Goal: Information Seeking & Learning: Learn about a topic

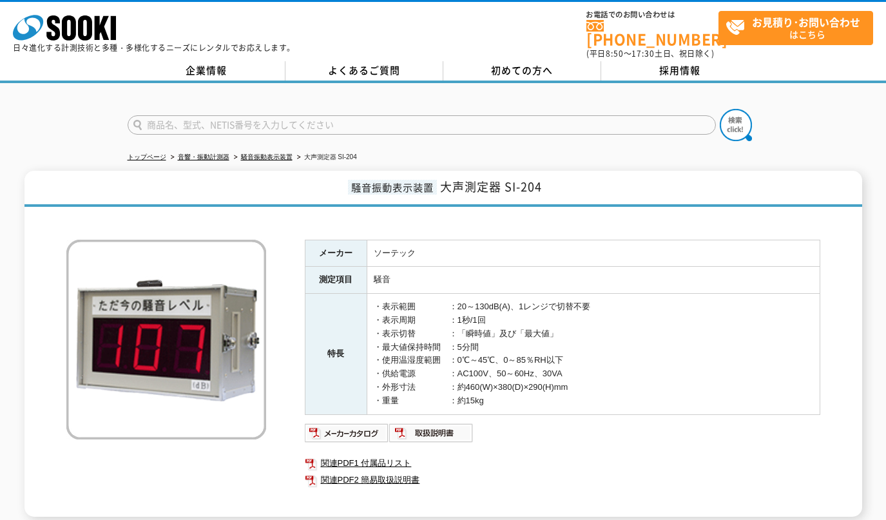
click at [240, 119] on input "text" at bounding box center [422, 124] width 588 height 19
paste input "OT501"
type input "OT501"
click at [720, 109] on button at bounding box center [736, 125] width 32 height 32
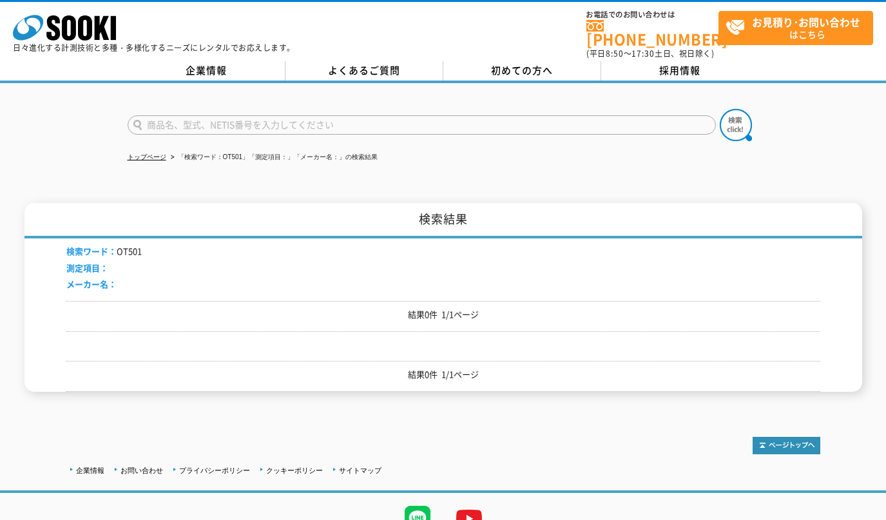
click at [225, 115] on input "text" at bounding box center [422, 124] width 588 height 19
paste input "雨量"
type input "雨量"
click at [731, 110] on img at bounding box center [736, 125] width 32 height 32
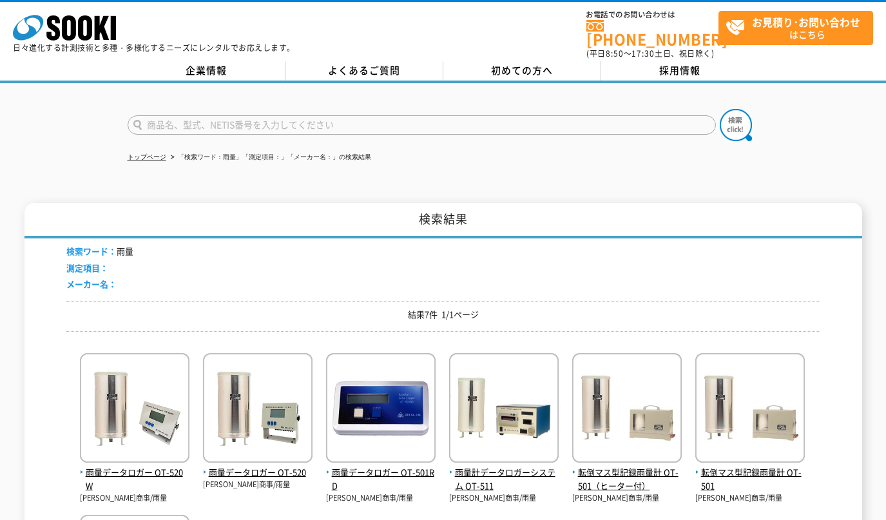
click at [246, 117] on input "text" at bounding box center [422, 124] width 588 height 19
paste input "TR-76"
type input "TR-76"
click at [739, 115] on img at bounding box center [736, 125] width 32 height 32
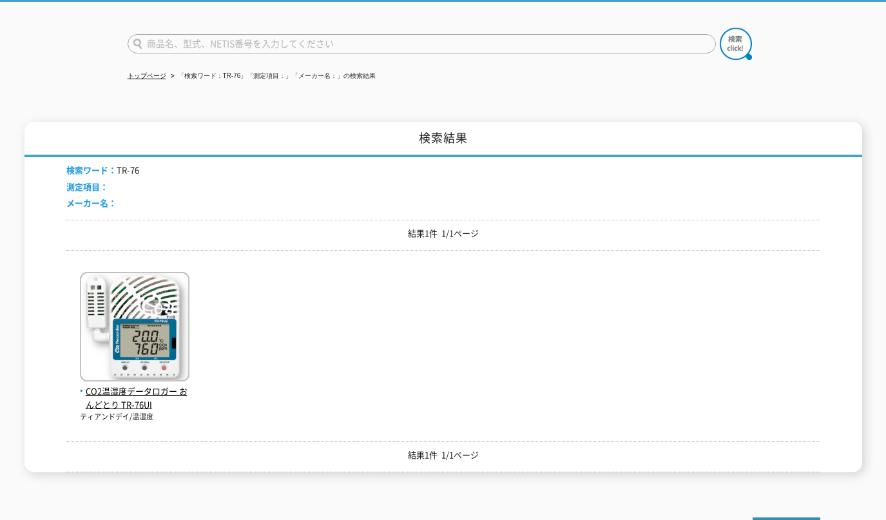
scroll to position [108, 0]
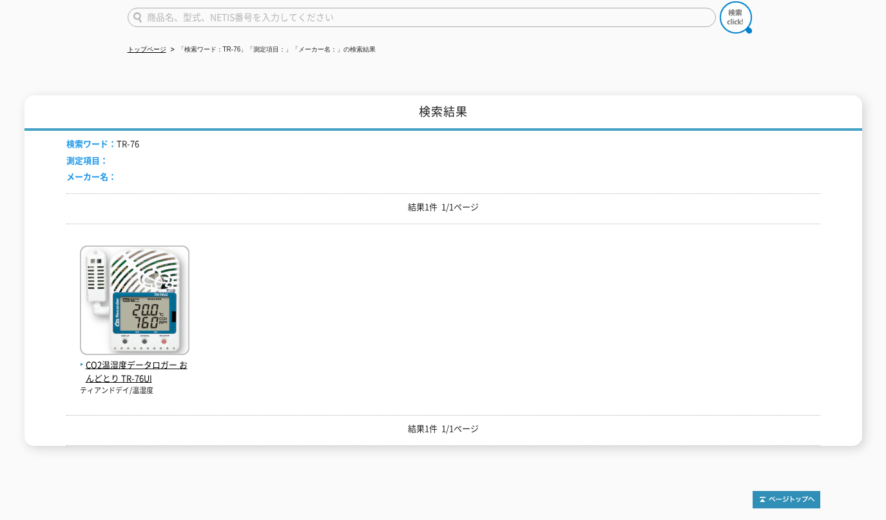
click at [148, 358] on span "CO2温湿度データロガー おんどとり TR-76UI" at bounding box center [135, 371] width 110 height 27
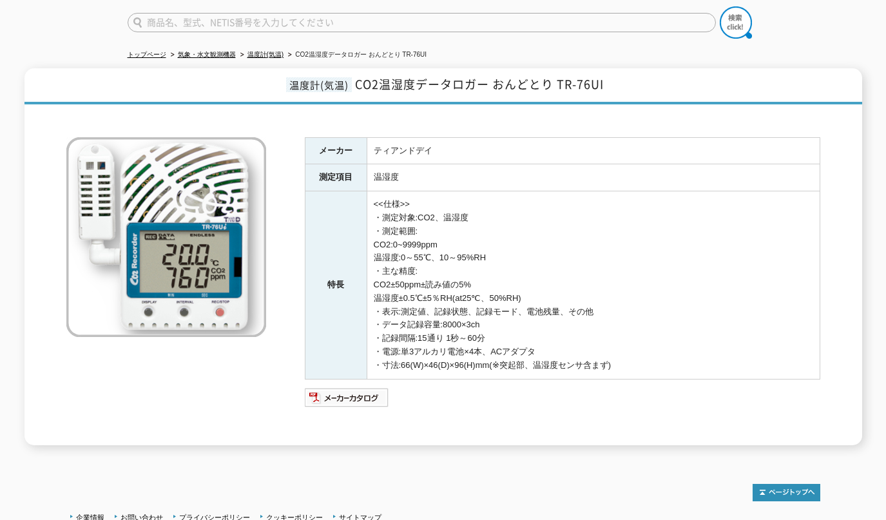
scroll to position [203, 0]
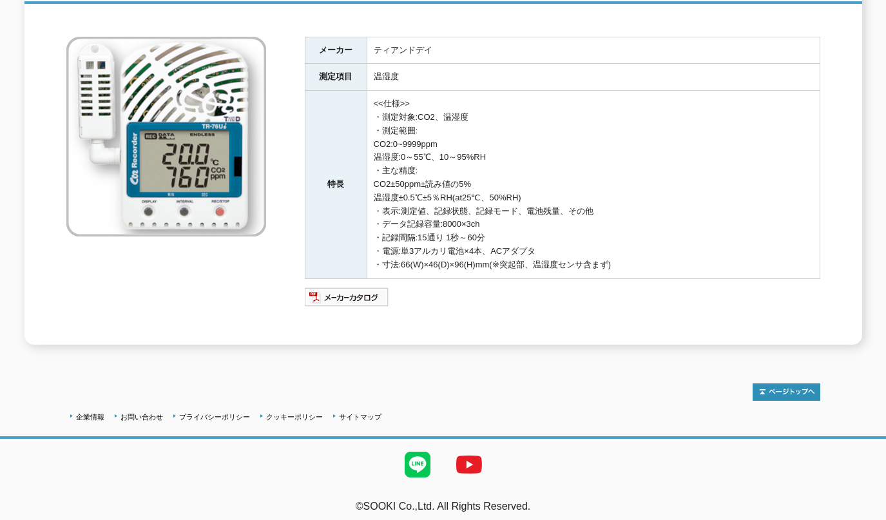
click at [186, 388] on div at bounding box center [443, 385] width 754 height 30
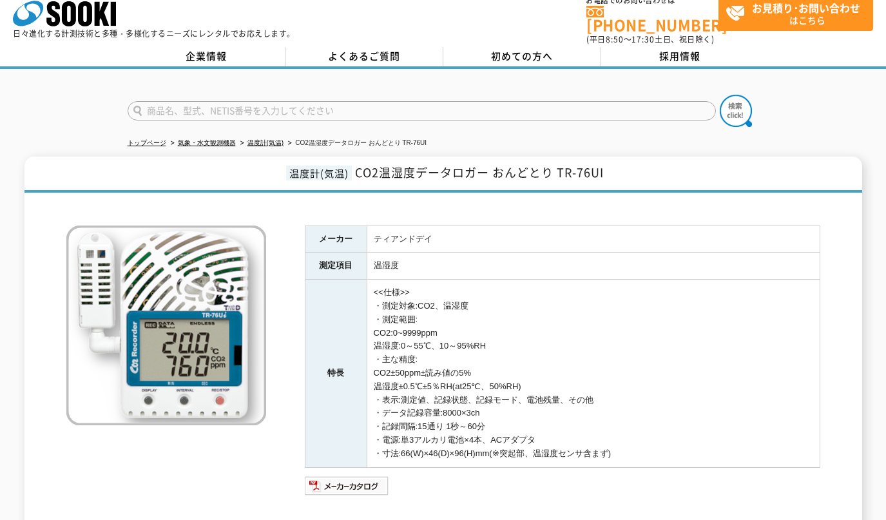
scroll to position [0, 0]
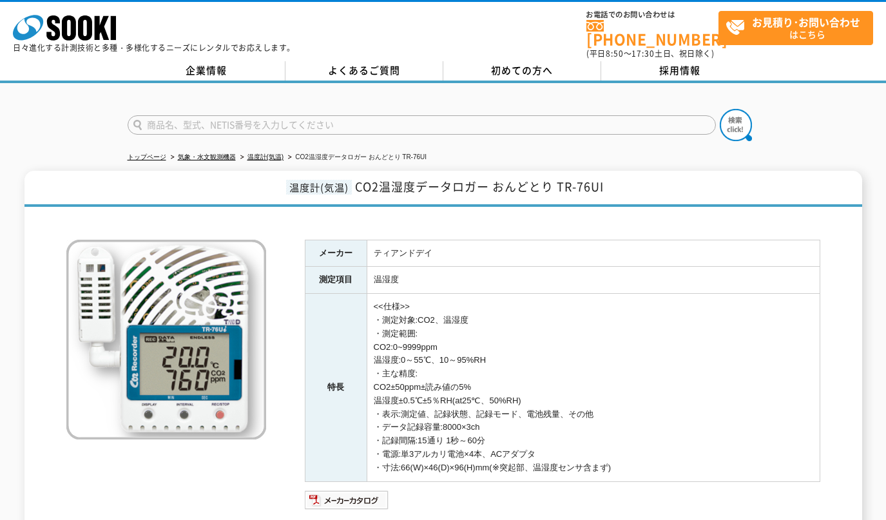
click at [311, 115] on input "text" at bounding box center [422, 124] width 588 height 19
paste input "HN-CHNR"
type input "HN-CHNR"
click at [729, 114] on img at bounding box center [736, 125] width 32 height 32
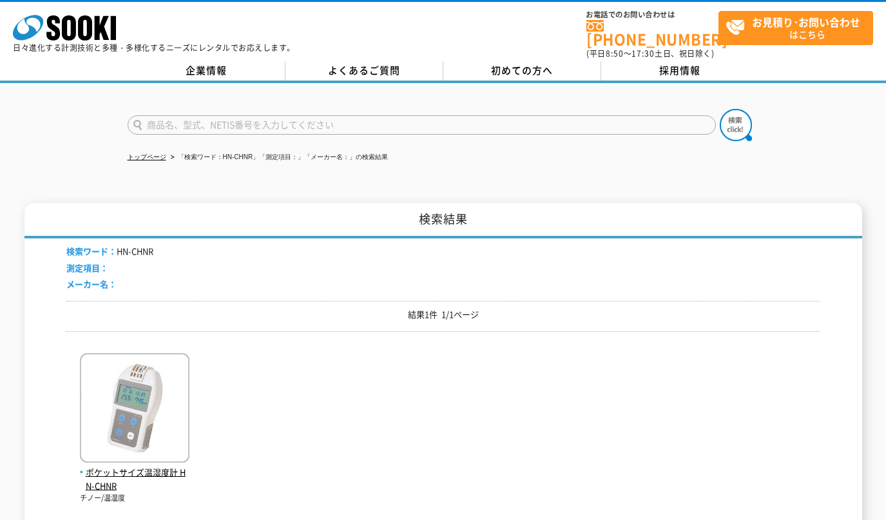
click at [133, 377] on img at bounding box center [135, 409] width 110 height 113
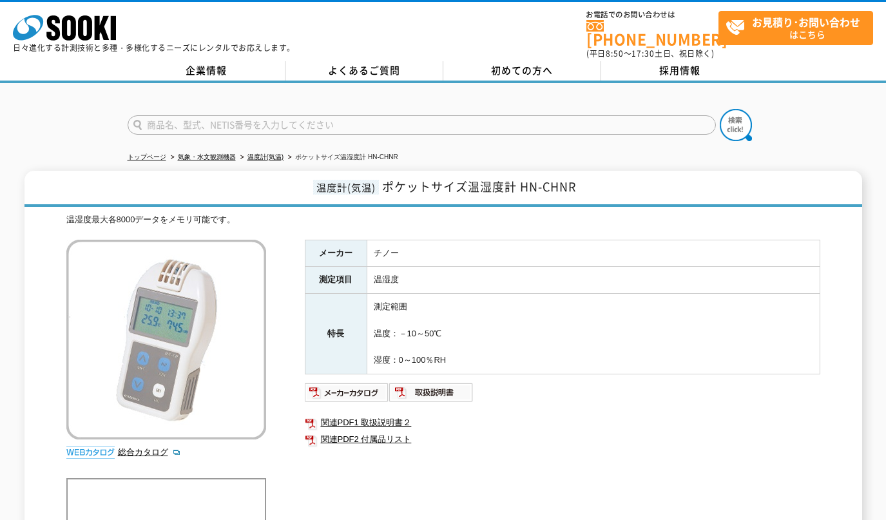
click at [345, 435] on link "関連PDF2 付属品リスト" at bounding box center [562, 439] width 515 height 17
click at [258, 153] on link "温度計(気温)" at bounding box center [265, 156] width 37 height 7
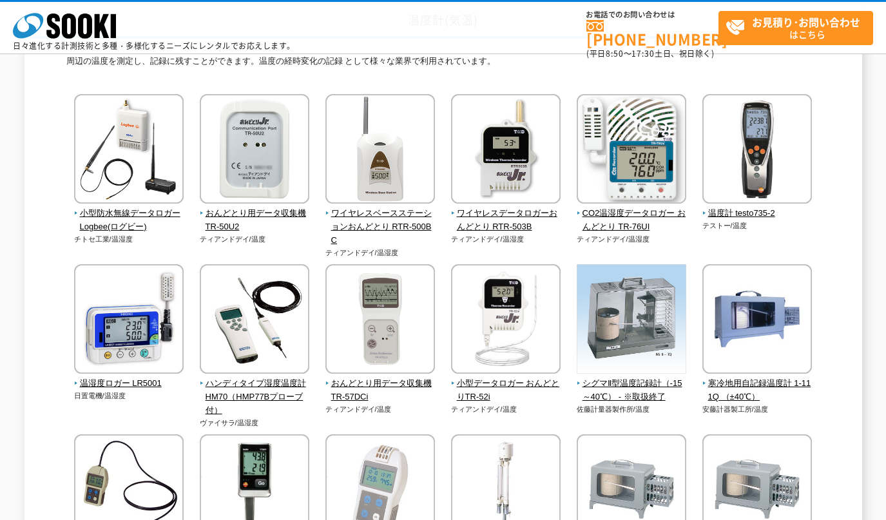
scroll to position [215, 0]
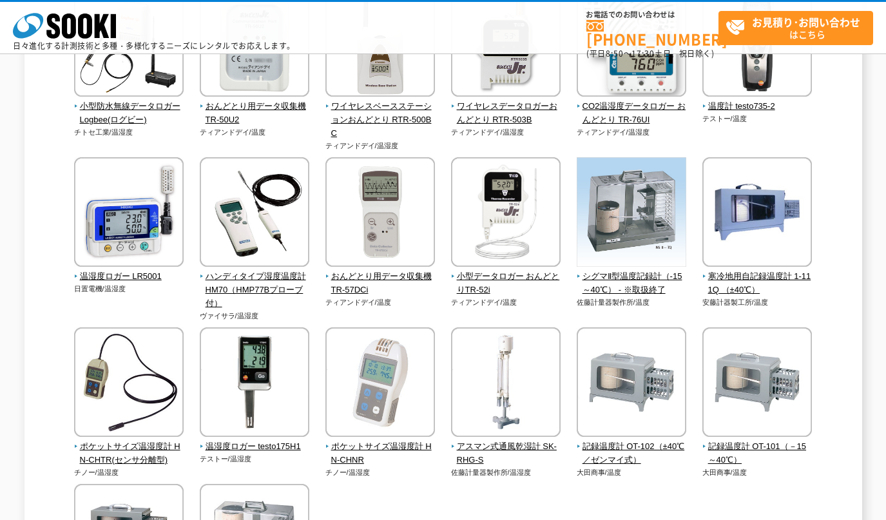
click at [97, 383] on img at bounding box center [129, 383] width 110 height 113
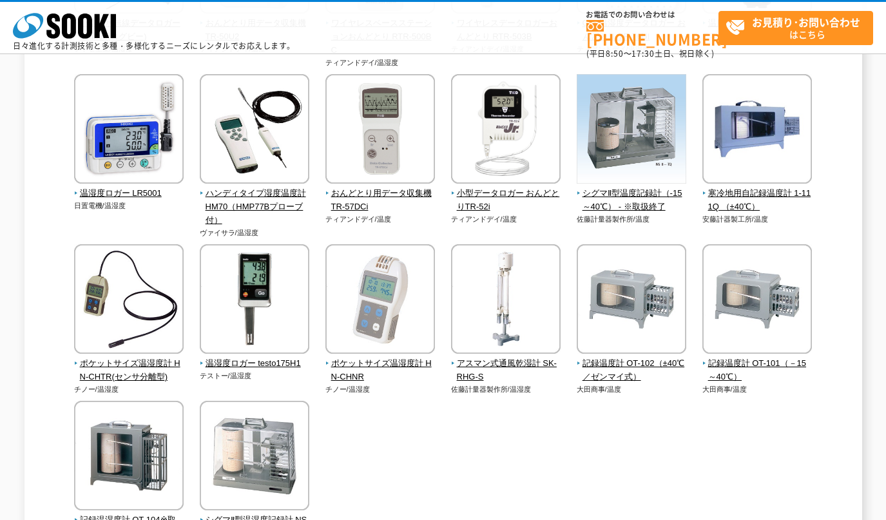
scroll to position [430, 0]
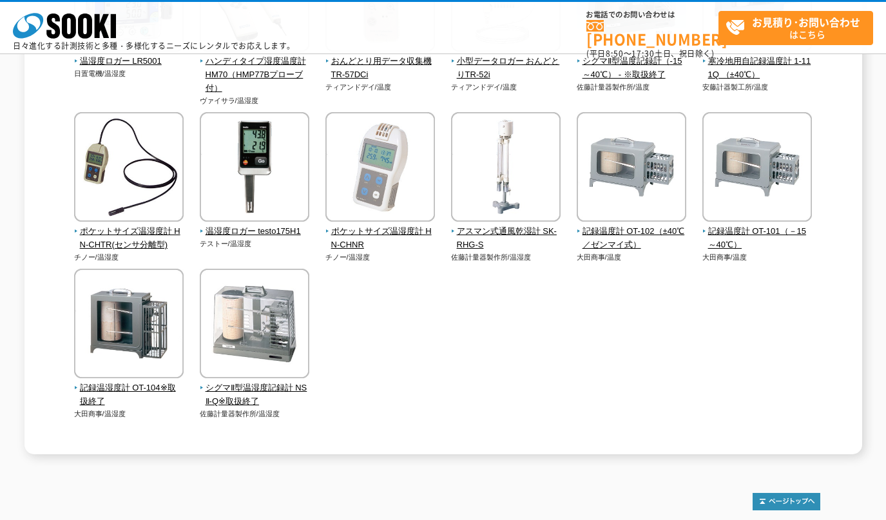
click at [138, 239] on span "ポケットサイズ温湿度計 HN-CHTR(センサ分離型)" at bounding box center [129, 238] width 110 height 27
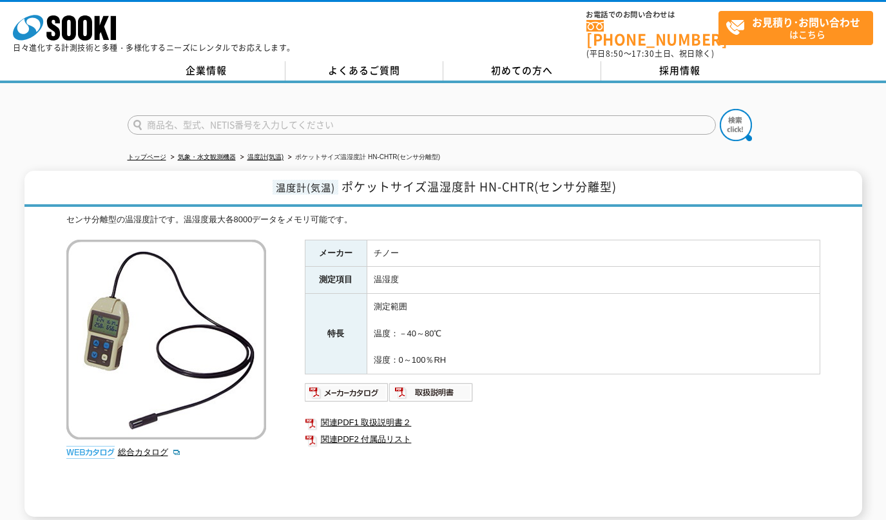
click at [377, 431] on link "関連PDF2 付属品リスト" at bounding box center [562, 439] width 515 height 17
click at [683, 390] on ul at bounding box center [562, 392] width 515 height 21
drag, startPoint x: 808, startPoint y: 126, endPoint x: 810, endPoint y: 222, distance: 96.0
click at [809, 126] on div at bounding box center [443, 114] width 886 height 62
click at [625, 294] on td "測定範囲 温度：－40～80℃ 湿度：0～100％RH" at bounding box center [593, 334] width 453 height 81
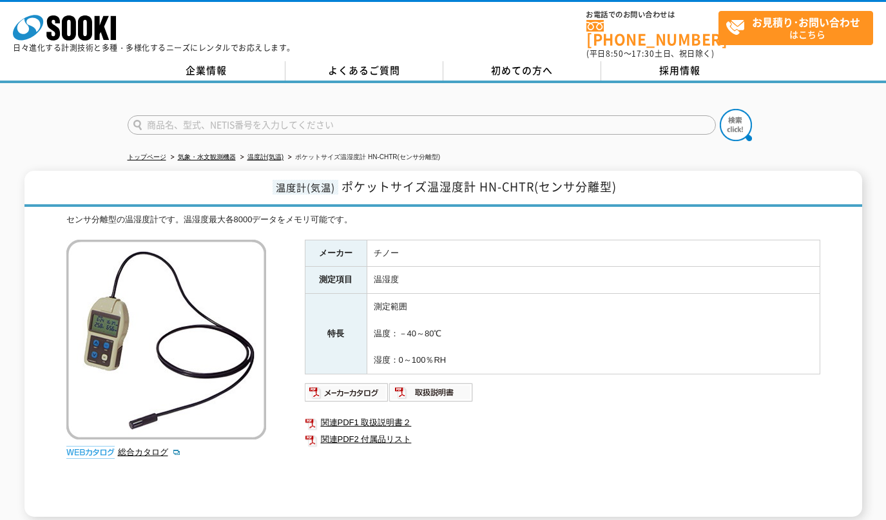
click at [383, 431] on link "関連PDF2 付属品リスト" at bounding box center [562, 439] width 515 height 17
click at [359, 431] on link "関連PDF2 付属品リスト" at bounding box center [562, 439] width 515 height 17
click at [258, 115] on input "text" at bounding box center [422, 124] width 588 height 19
paste input "SR3600"
type input "SR3600"
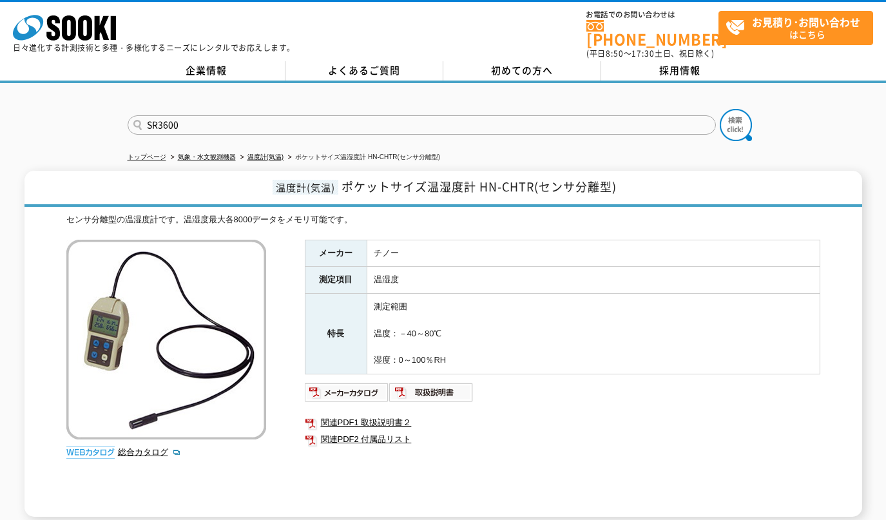
click at [747, 118] on img at bounding box center [736, 125] width 32 height 32
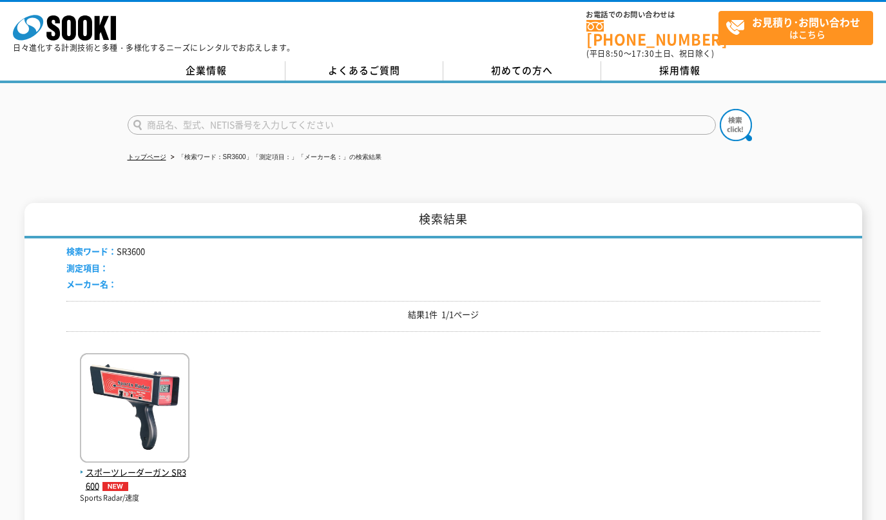
scroll to position [108, 0]
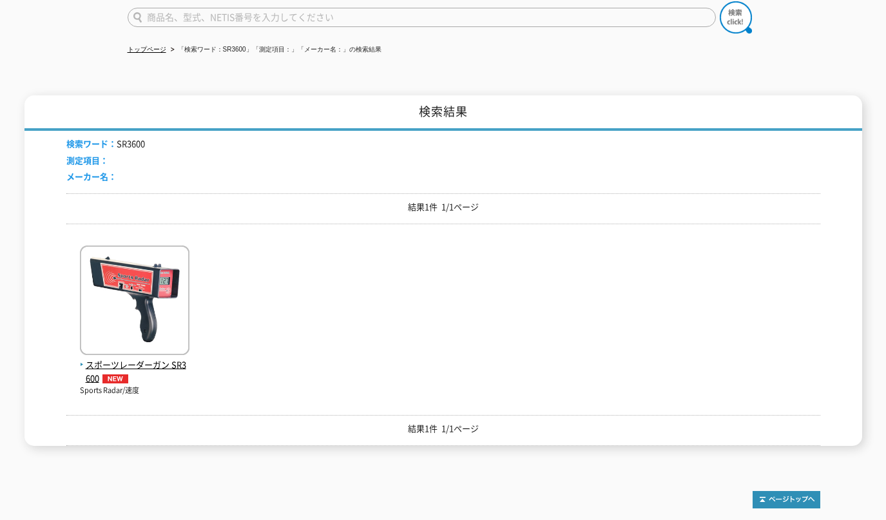
click at [157, 340] on img at bounding box center [135, 301] width 110 height 113
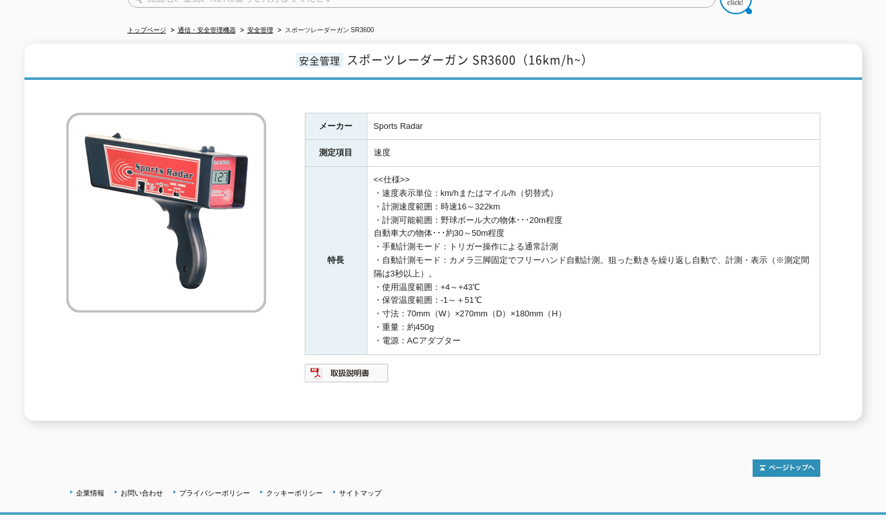
scroll to position [95, 0]
